Goal: Task Accomplishment & Management: Use online tool/utility

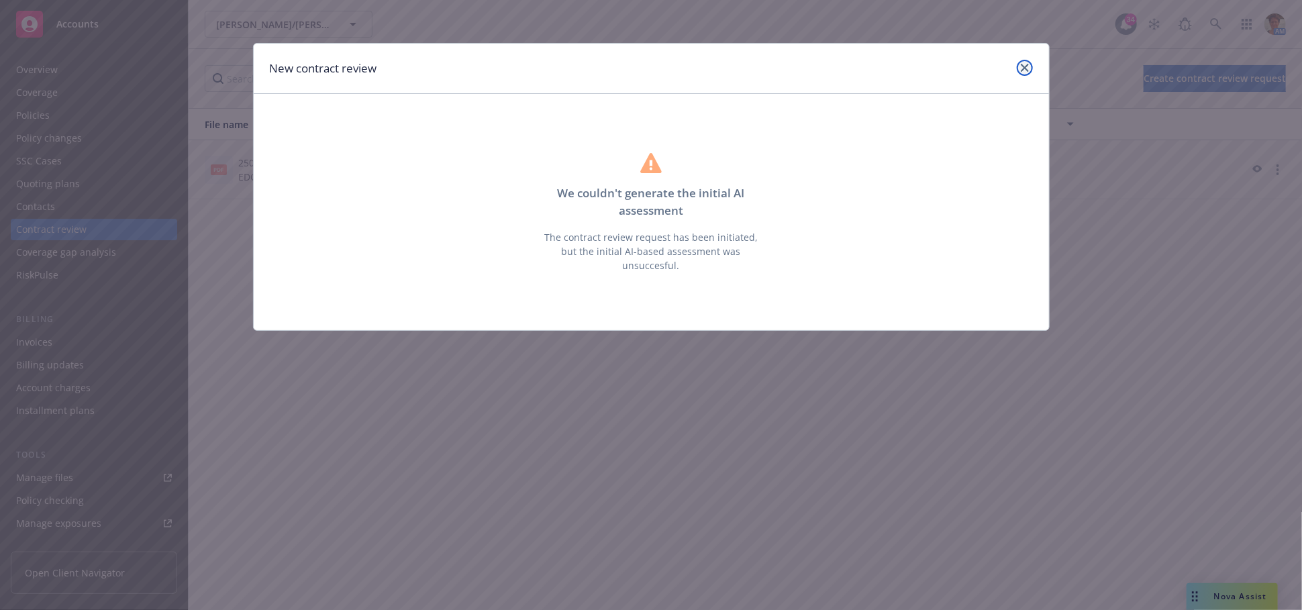
click at [1027, 65] on icon "close" at bounding box center [1025, 68] width 8 height 8
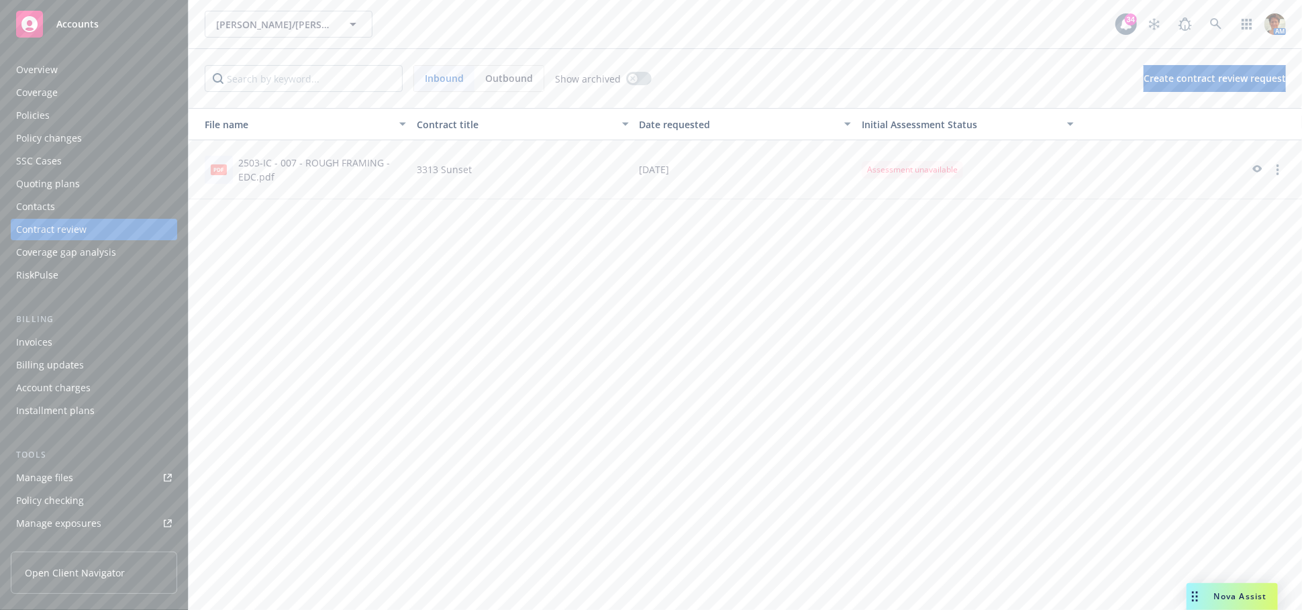
click at [40, 114] on div "Policies" at bounding box center [33, 115] width 34 height 21
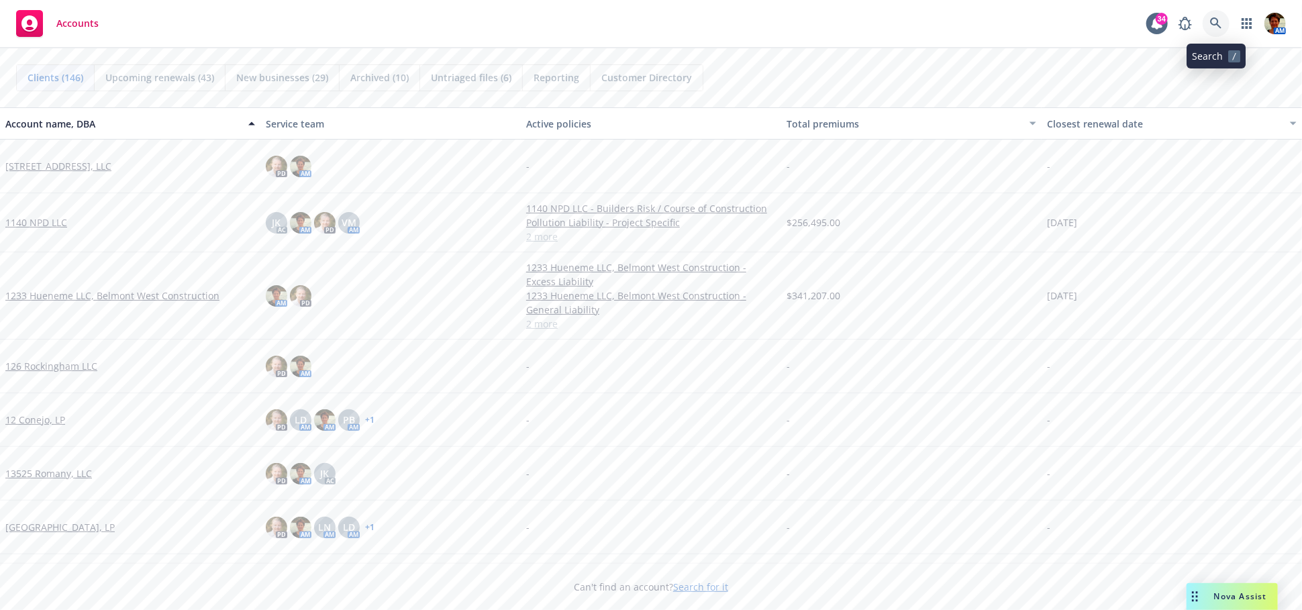
click at [1222, 29] on icon at bounding box center [1216, 23] width 12 height 12
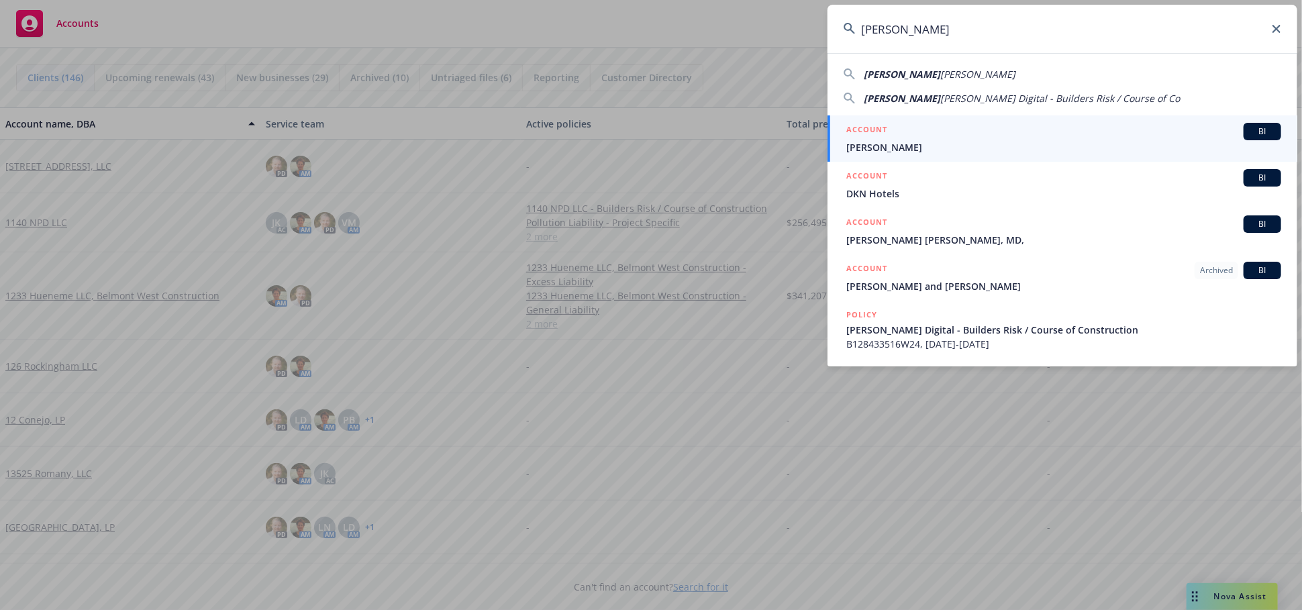
type input "Neil patel"
click at [1008, 136] on div "ACCOUNT BI" at bounding box center [1064, 131] width 435 height 17
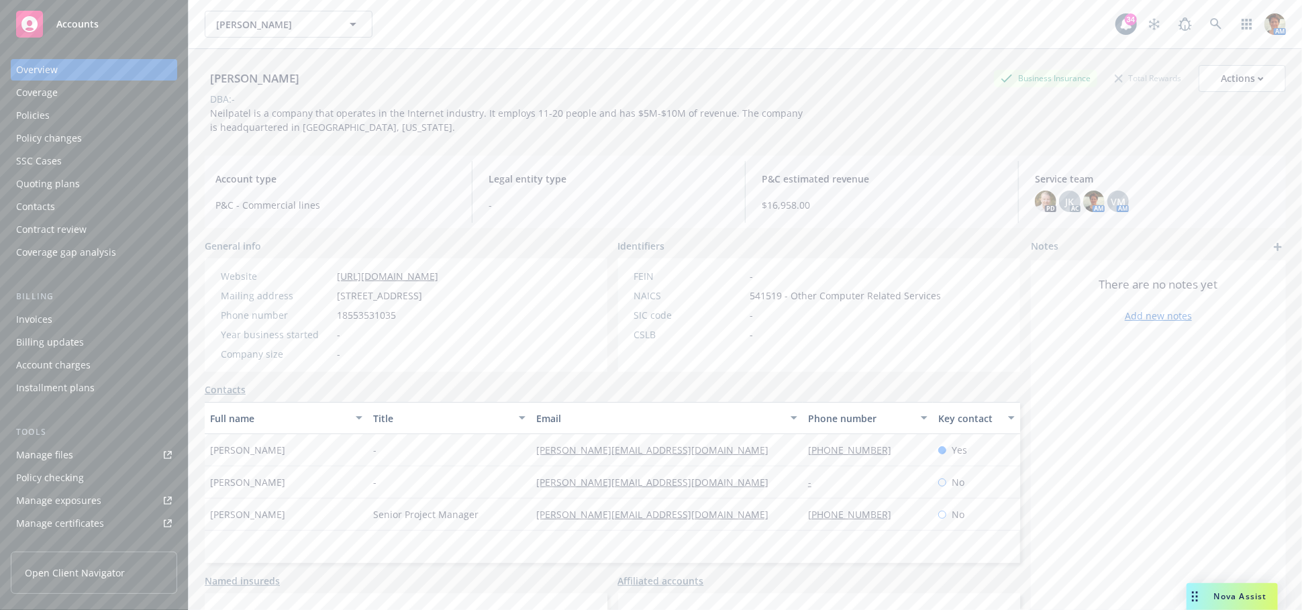
click at [62, 518] on div "Manage certificates" at bounding box center [60, 523] width 88 height 21
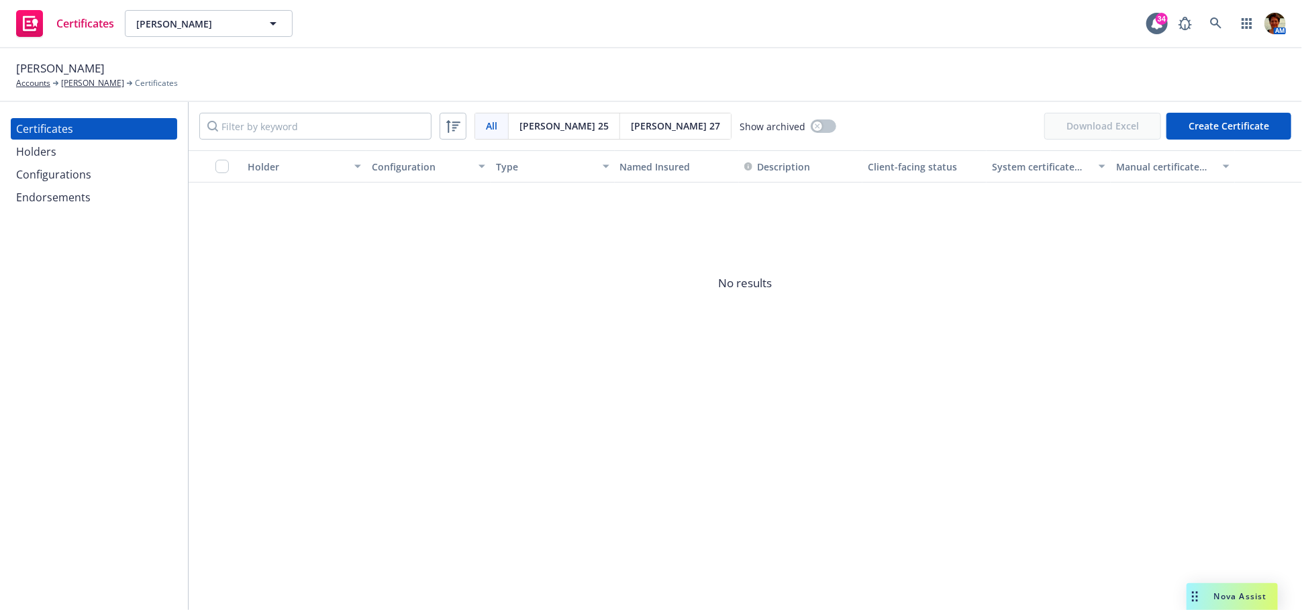
click at [29, 153] on div "Holders" at bounding box center [36, 151] width 40 height 21
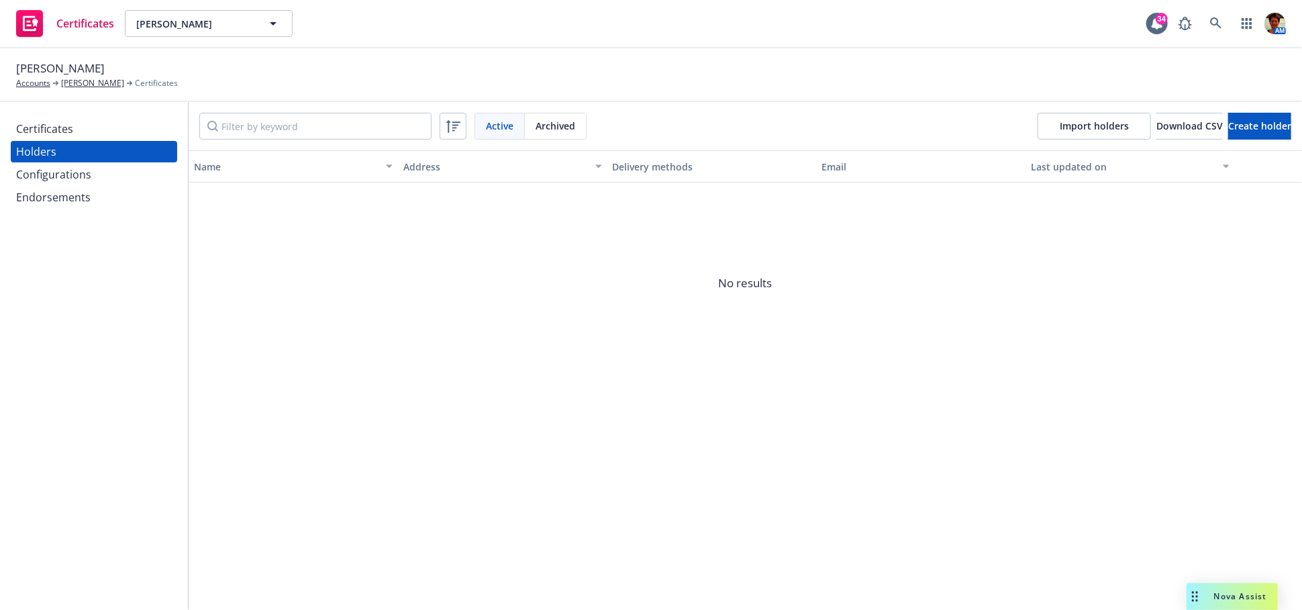
click at [59, 177] on div "Configurations" at bounding box center [53, 174] width 75 height 21
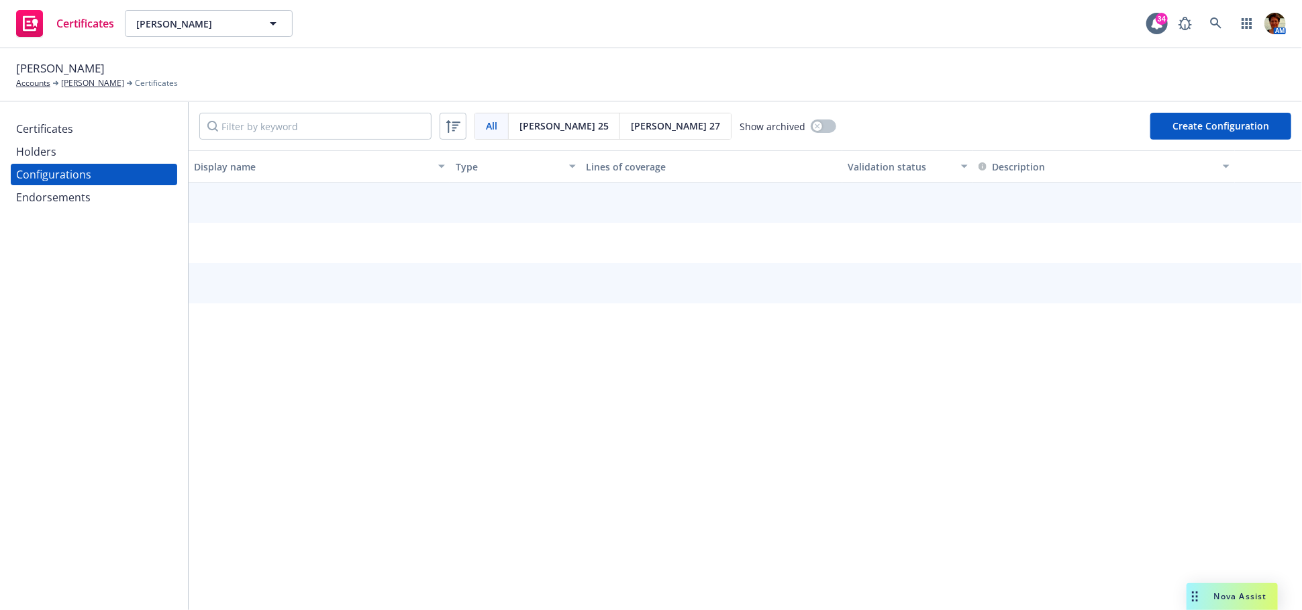
click at [61, 190] on div "Endorsements" at bounding box center [53, 197] width 75 height 21
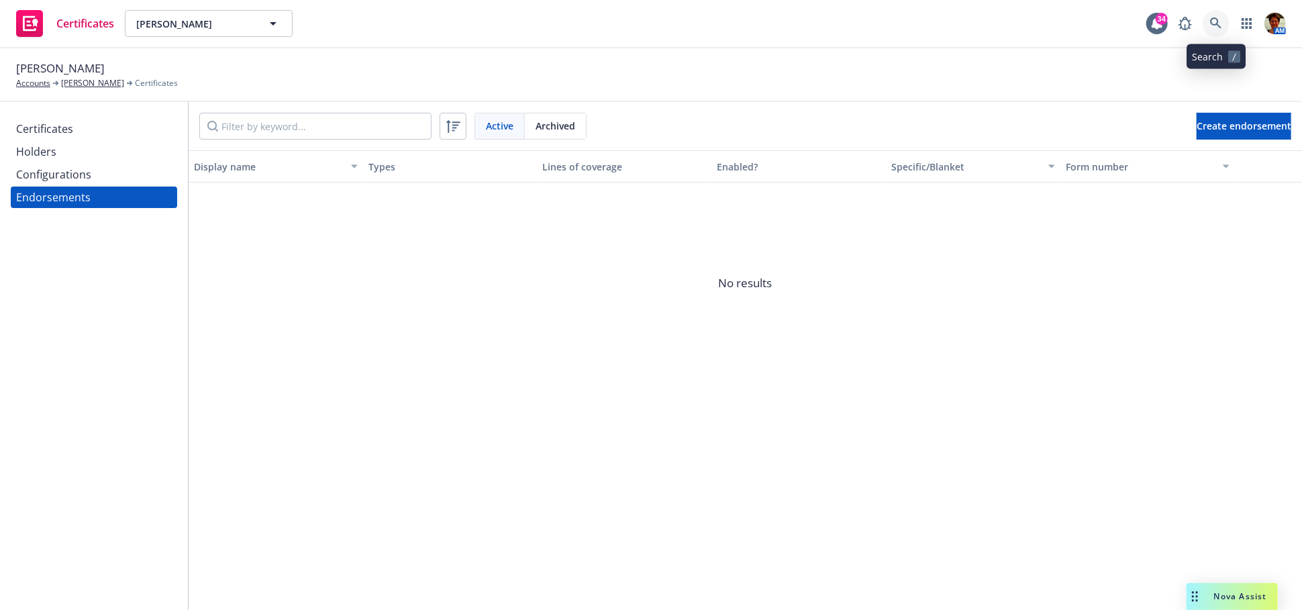
click at [1215, 22] on icon at bounding box center [1216, 23] width 12 height 12
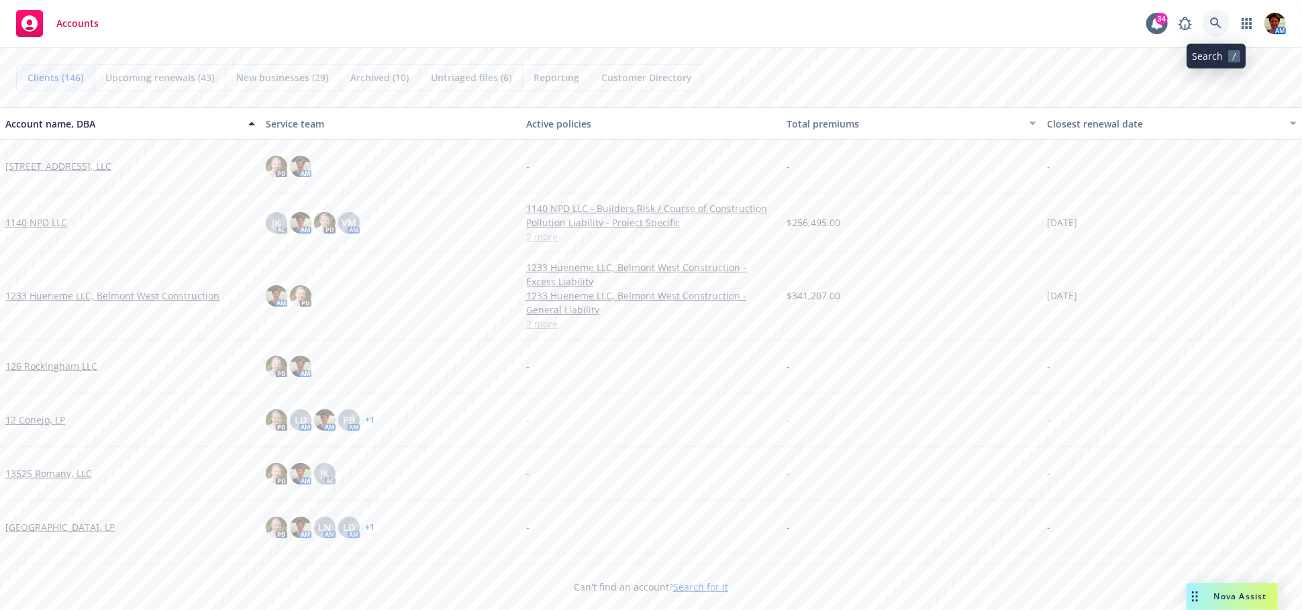
click at [1219, 23] on icon at bounding box center [1215, 22] width 11 height 11
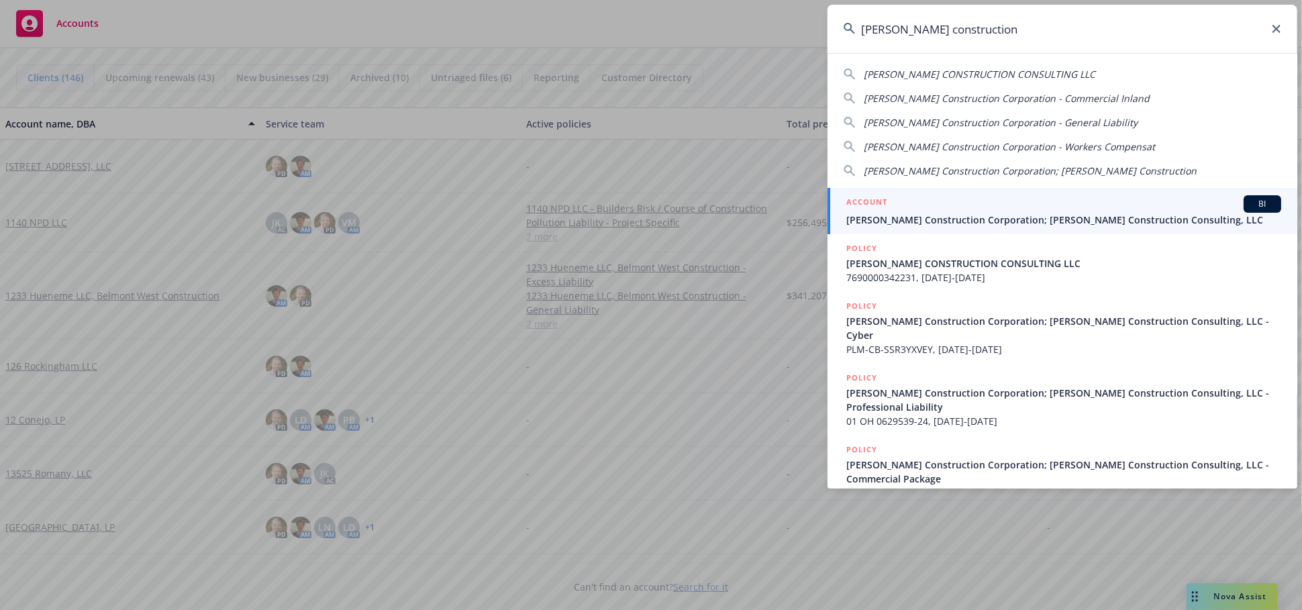
type input "[PERSON_NAME] construction"
click at [1002, 216] on span "[PERSON_NAME] Construction Corporation; [PERSON_NAME] Construction Consulting, …" at bounding box center [1064, 220] width 435 height 14
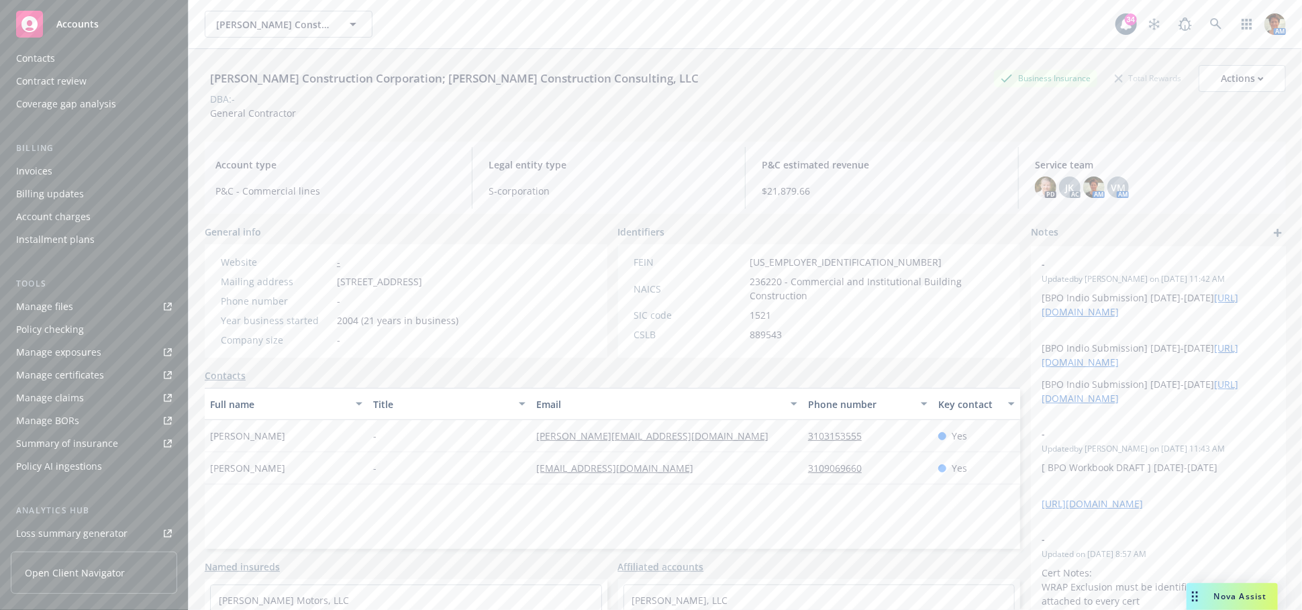
scroll to position [149, 0]
click at [44, 365] on div "Manage certificates" at bounding box center [60, 374] width 88 height 21
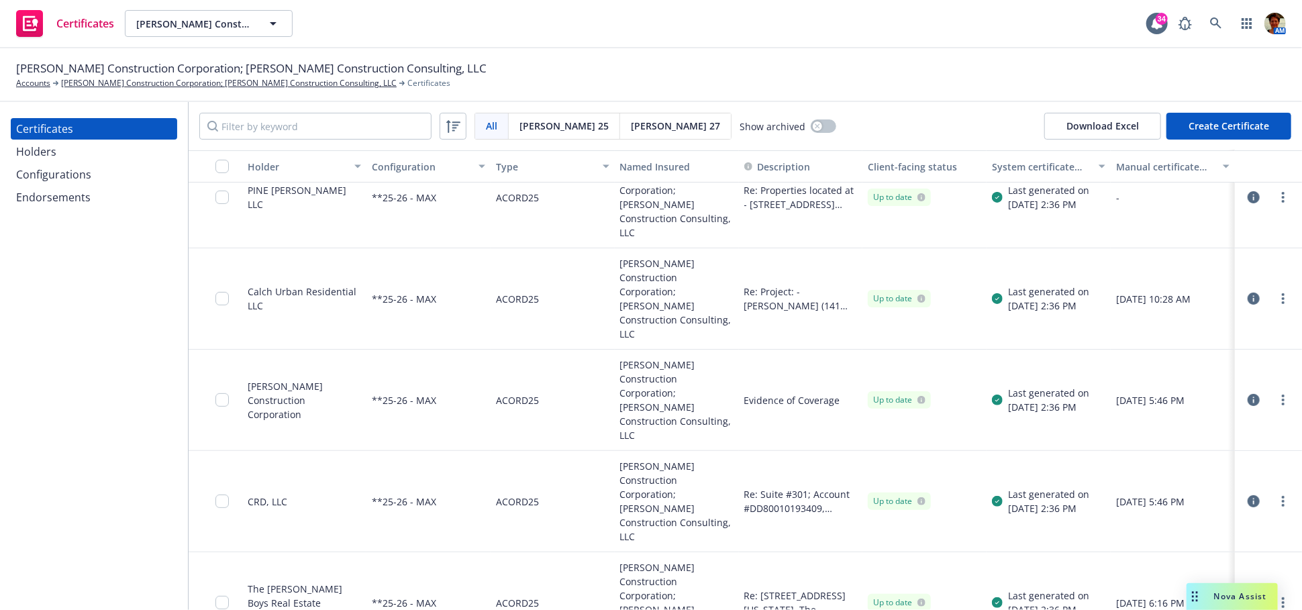
scroll to position [224, 0]
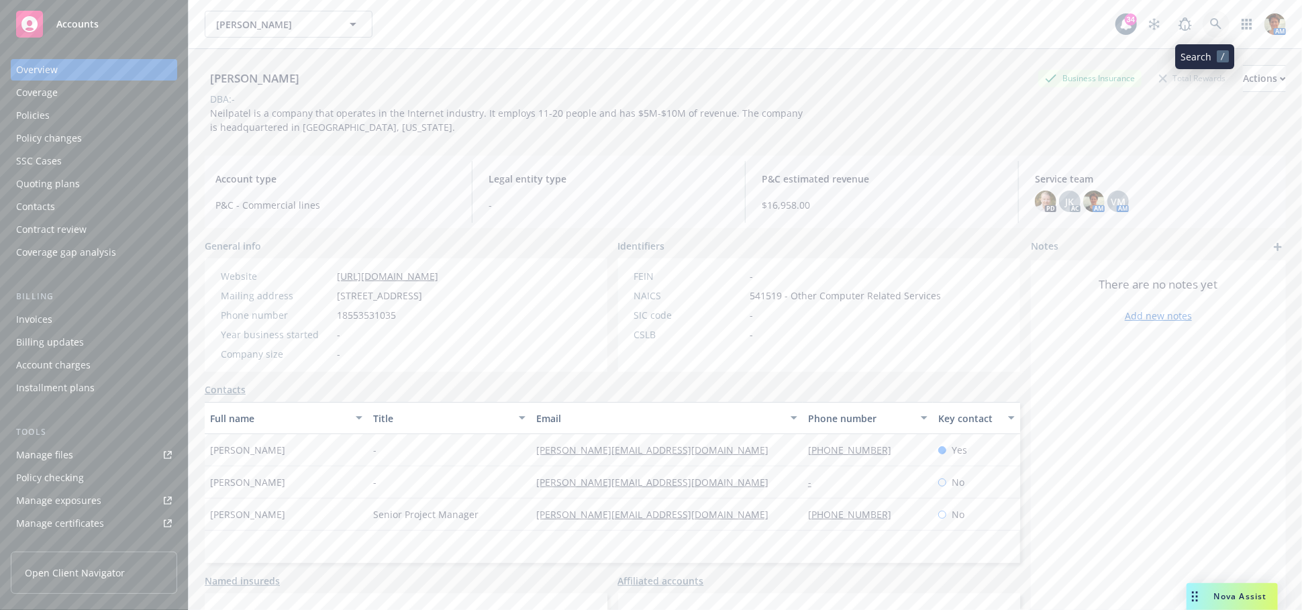
click at [1210, 30] on icon at bounding box center [1216, 24] width 12 height 12
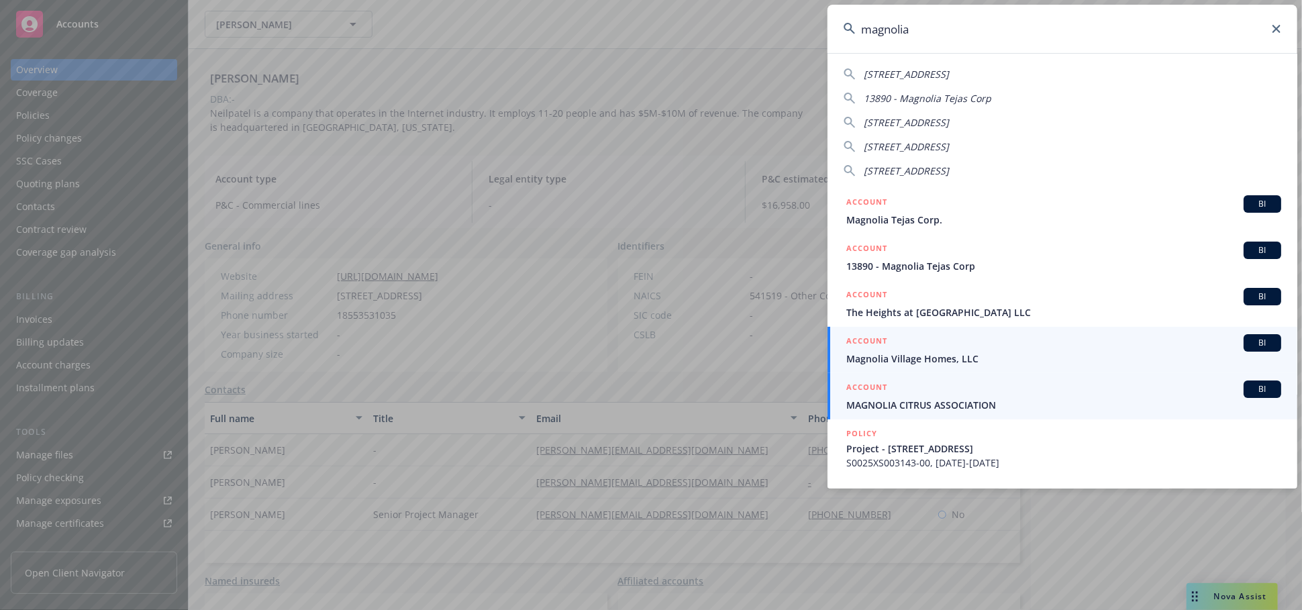
type input "magnolia"
click at [902, 357] on span "Magnolia Village Homes, LLC" at bounding box center [1064, 359] width 435 height 14
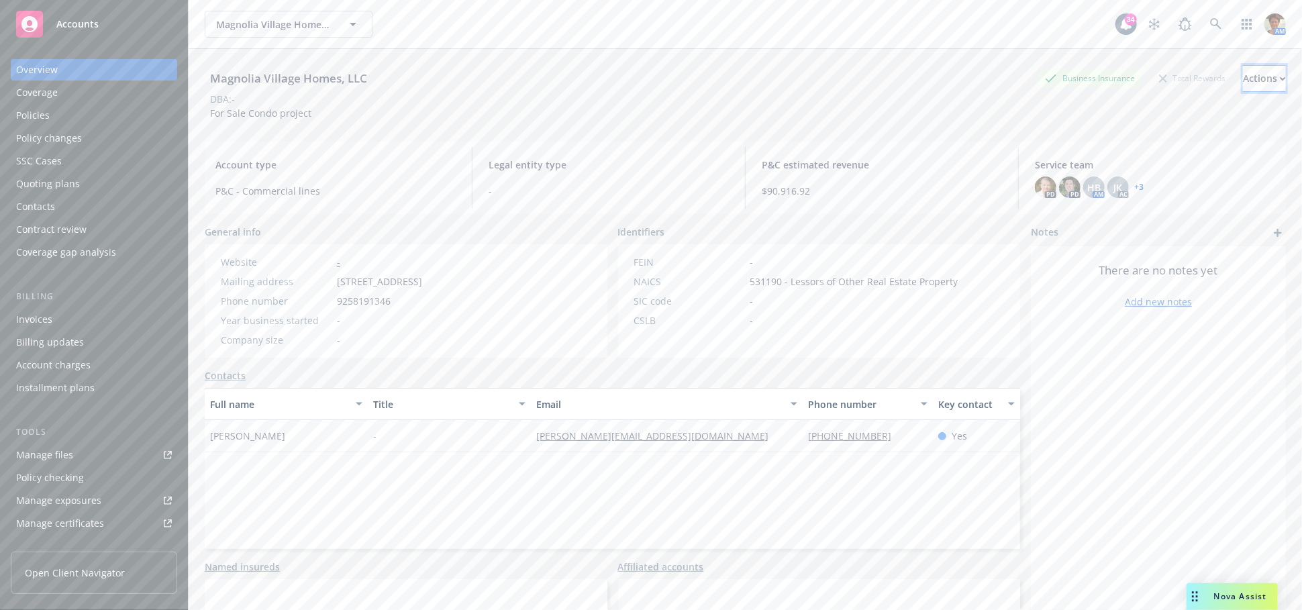
click at [1243, 75] on div "Actions" at bounding box center [1264, 79] width 43 height 26
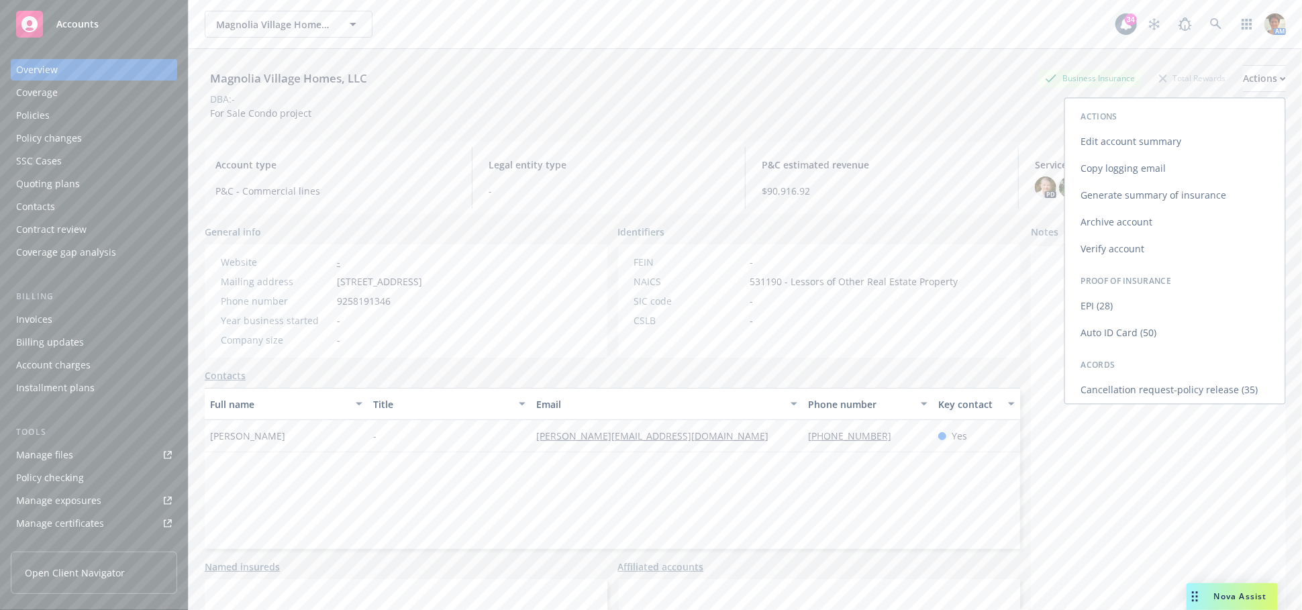
click at [1128, 170] on link "Copy logging email" at bounding box center [1175, 168] width 220 height 27
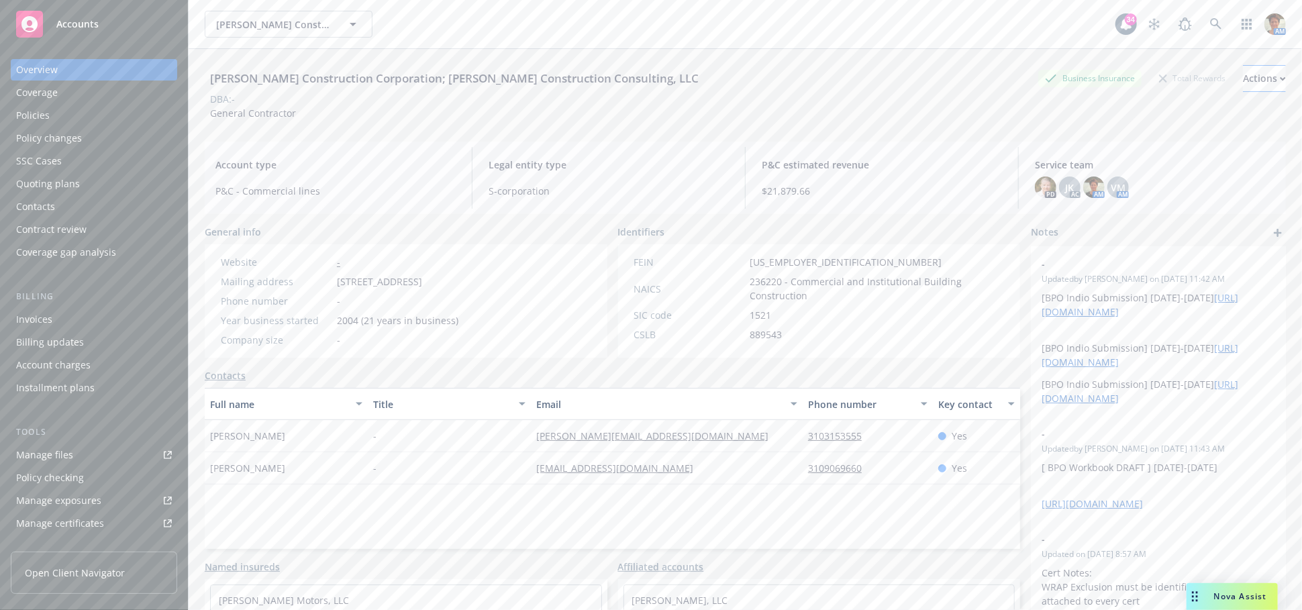
scroll to position [149, 0]
click at [1243, 79] on div "Actions" at bounding box center [1264, 79] width 43 height 26
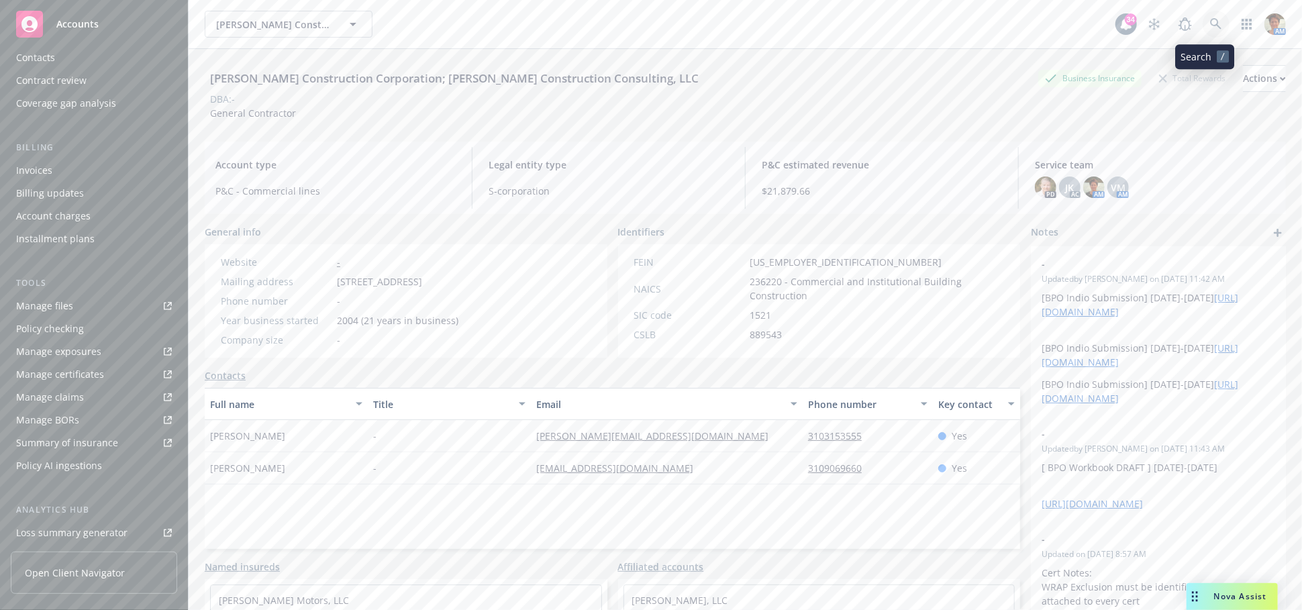
click at [1210, 21] on icon at bounding box center [1216, 24] width 12 height 12
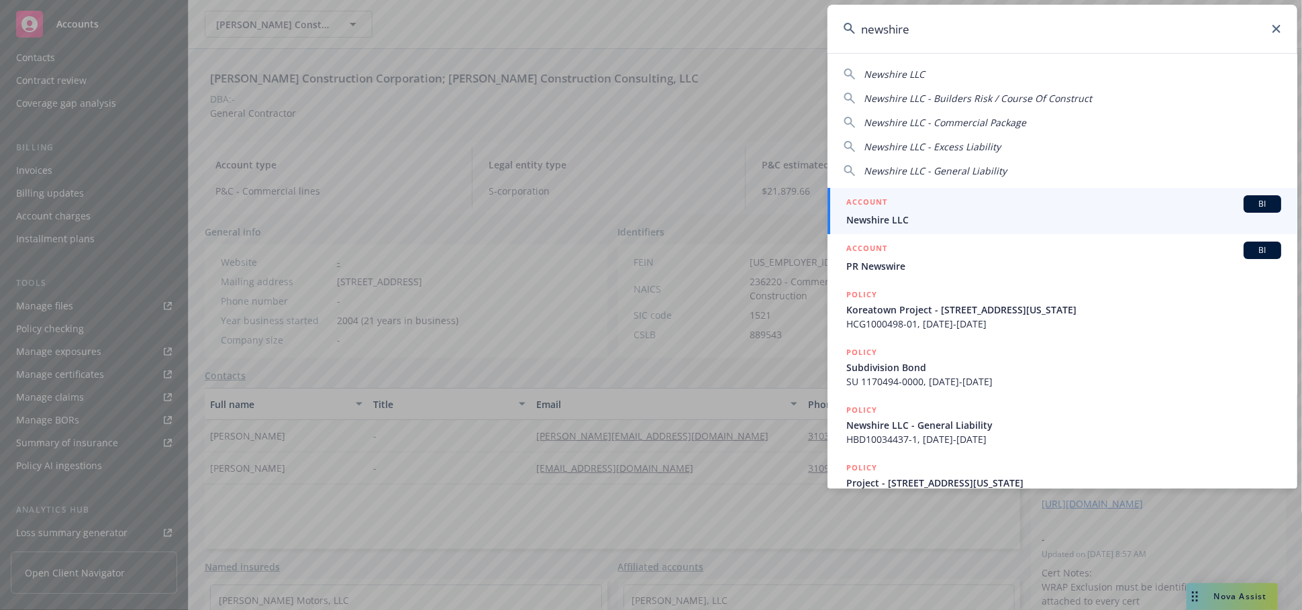
type input "newshire"
click at [1063, 197] on div "ACCOUNT BI" at bounding box center [1064, 203] width 435 height 17
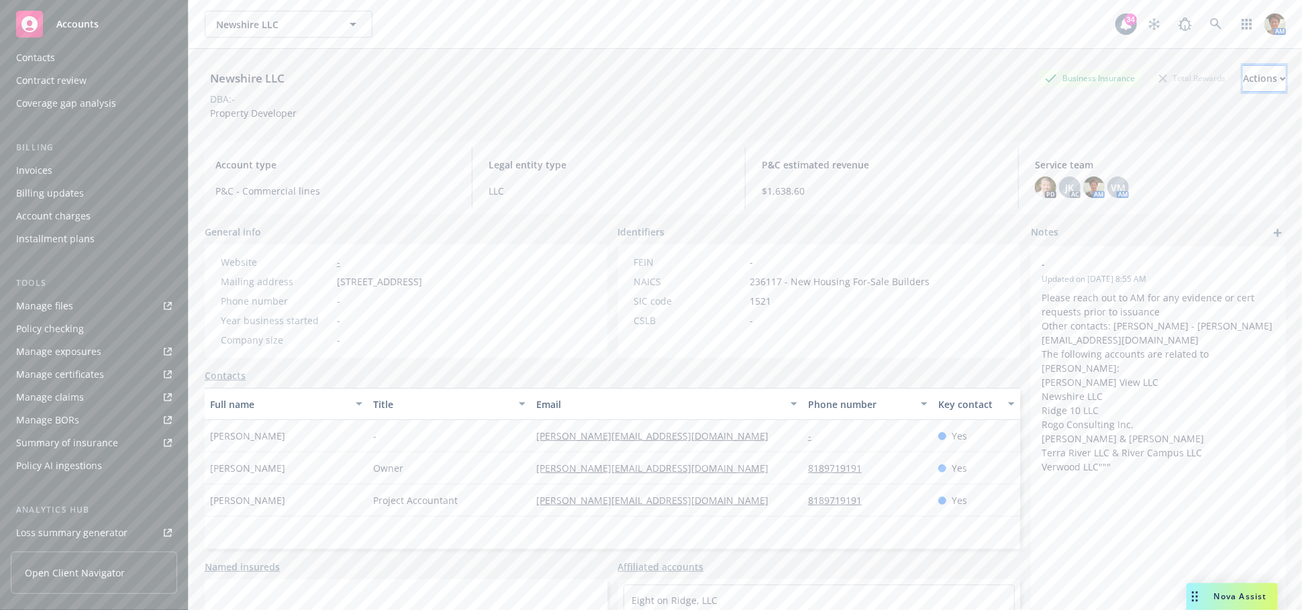
click at [1243, 81] on div "Actions" at bounding box center [1264, 79] width 43 height 26
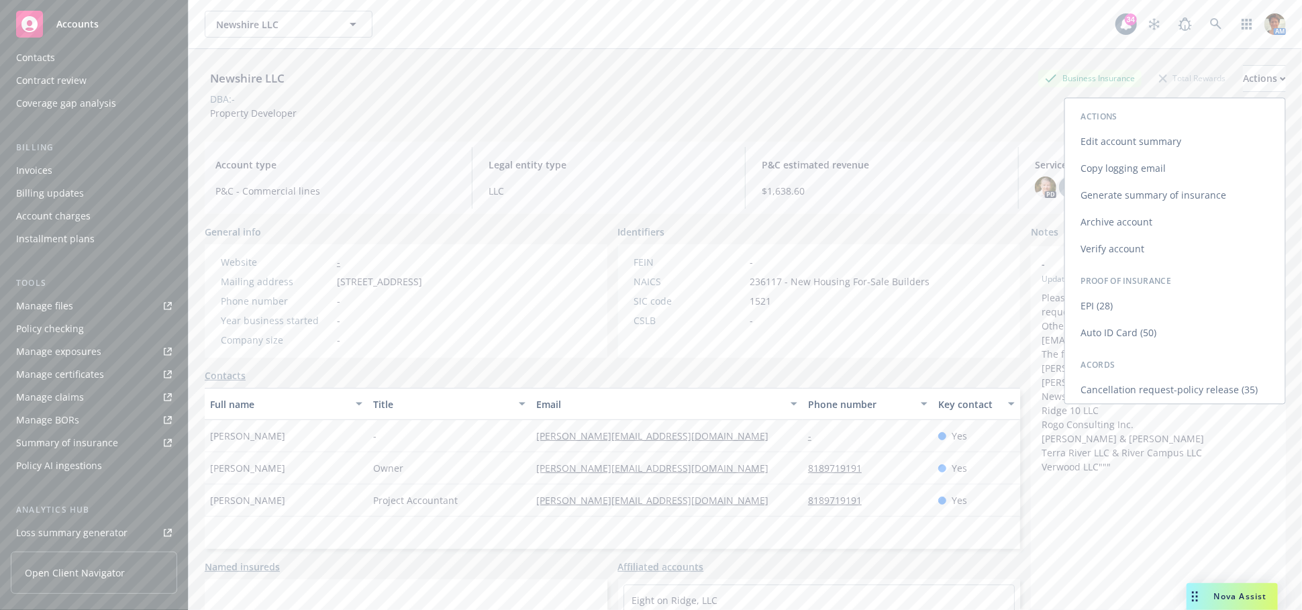
click at [1154, 165] on link "Copy logging email" at bounding box center [1175, 168] width 220 height 27
